Goal: Browse casually

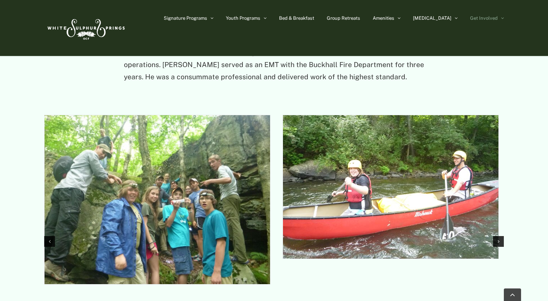
scroll to position [861, 0]
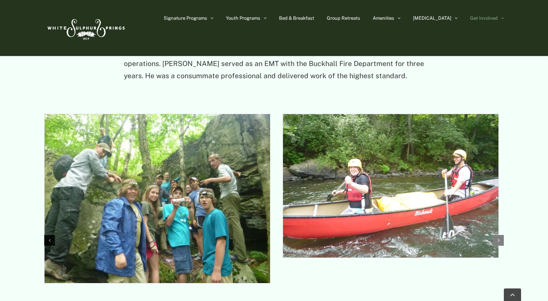
click at [500, 235] on div "Next slide" at bounding box center [498, 240] width 11 height 11
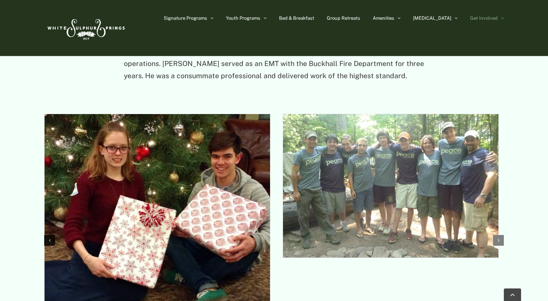
click at [500, 235] on div "Next slide" at bounding box center [498, 240] width 11 height 11
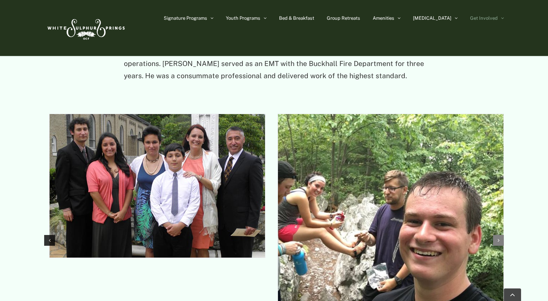
click at [500, 235] on div "Next slide" at bounding box center [498, 240] width 11 height 11
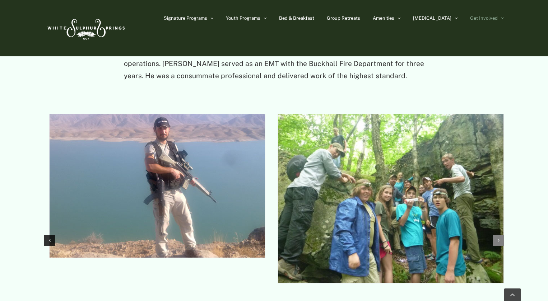
click at [500, 235] on div "Next slide" at bounding box center [498, 240] width 11 height 11
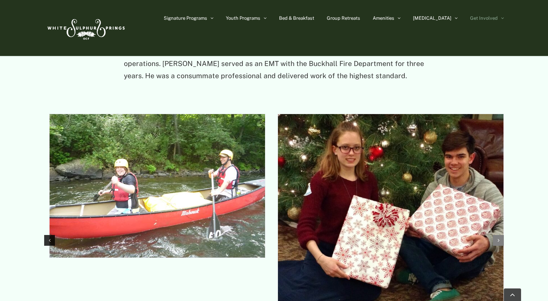
click at [500, 235] on div "Next slide" at bounding box center [498, 240] width 11 height 11
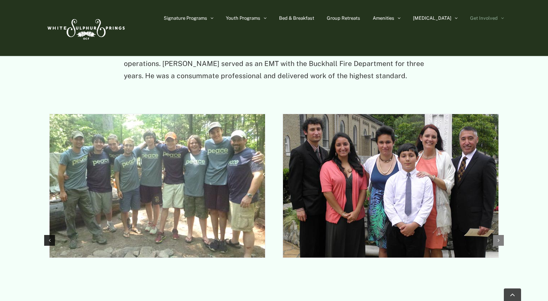
click at [500, 235] on div "Next slide" at bounding box center [498, 240] width 11 height 11
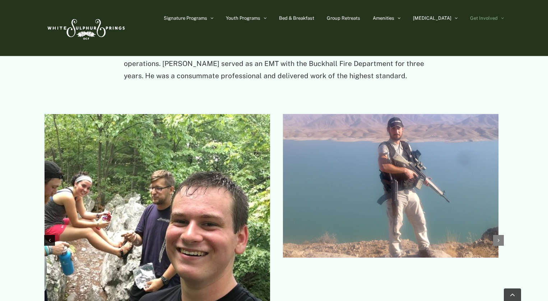
click at [500, 235] on div "Next slide" at bounding box center [498, 240] width 11 height 11
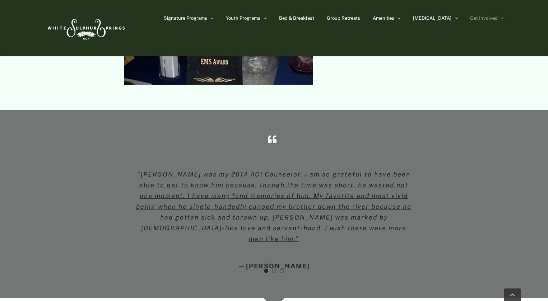
scroll to position [1718, 0]
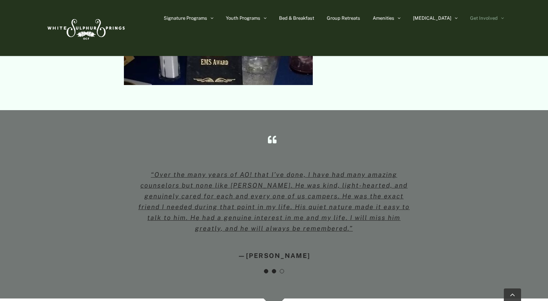
click at [265, 269] on link "Testimonial Pagination" at bounding box center [266, 271] width 4 height 4
drag, startPoint x: 332, startPoint y: 189, endPoint x: 347, endPoint y: 189, distance: 15.8
click at [347, 189] on div "“[PERSON_NAME] was my 2014 AO! Counselor. I am so grateful to have been able to…" at bounding box center [274, 217] width 300 height 112
click at [267, 269] on link "Testimonial Pagination" at bounding box center [266, 271] width 4 height 4
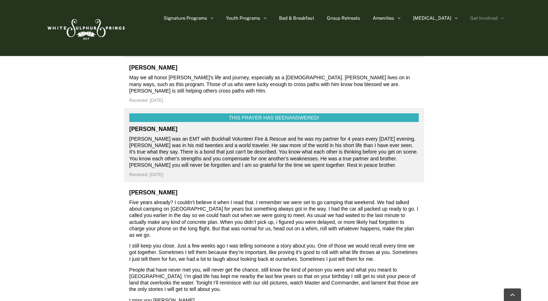
scroll to position [2243, 0]
